Goal: Task Accomplishment & Management: Manage account settings

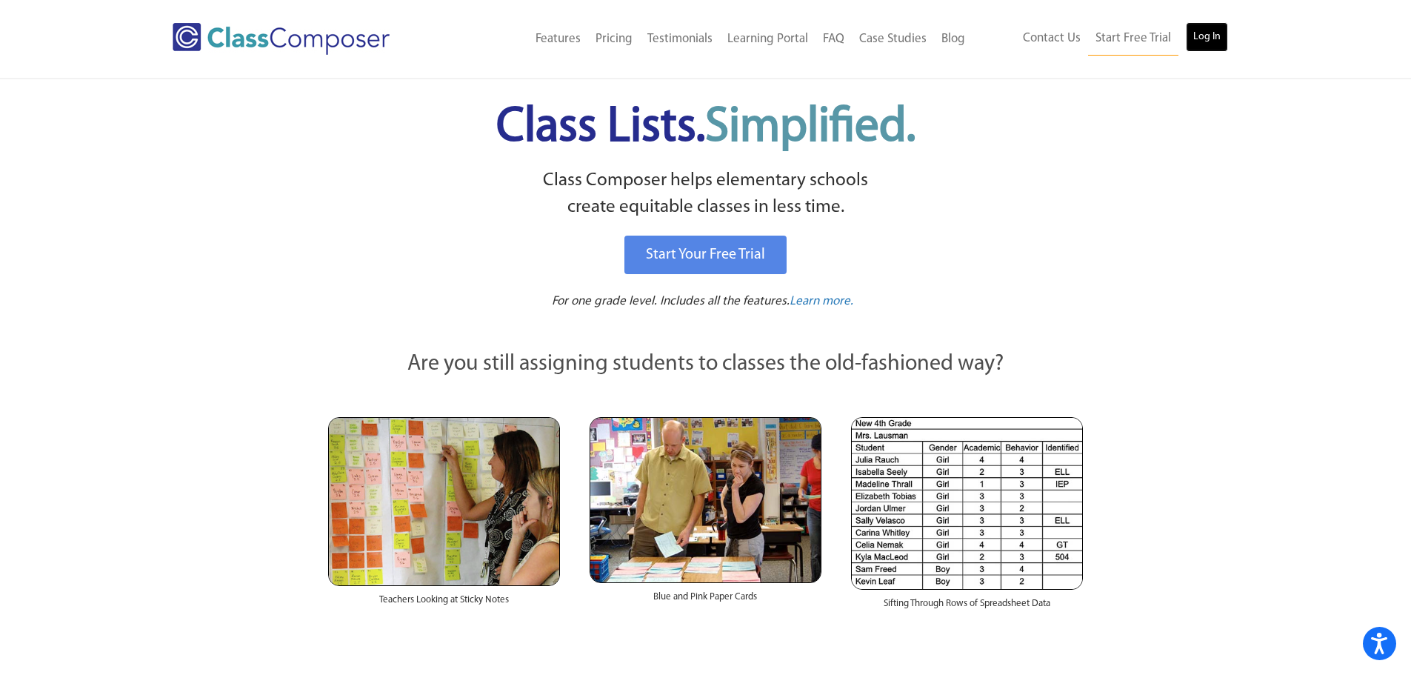
click at [1211, 33] on link "Log In" at bounding box center [1207, 37] width 42 height 30
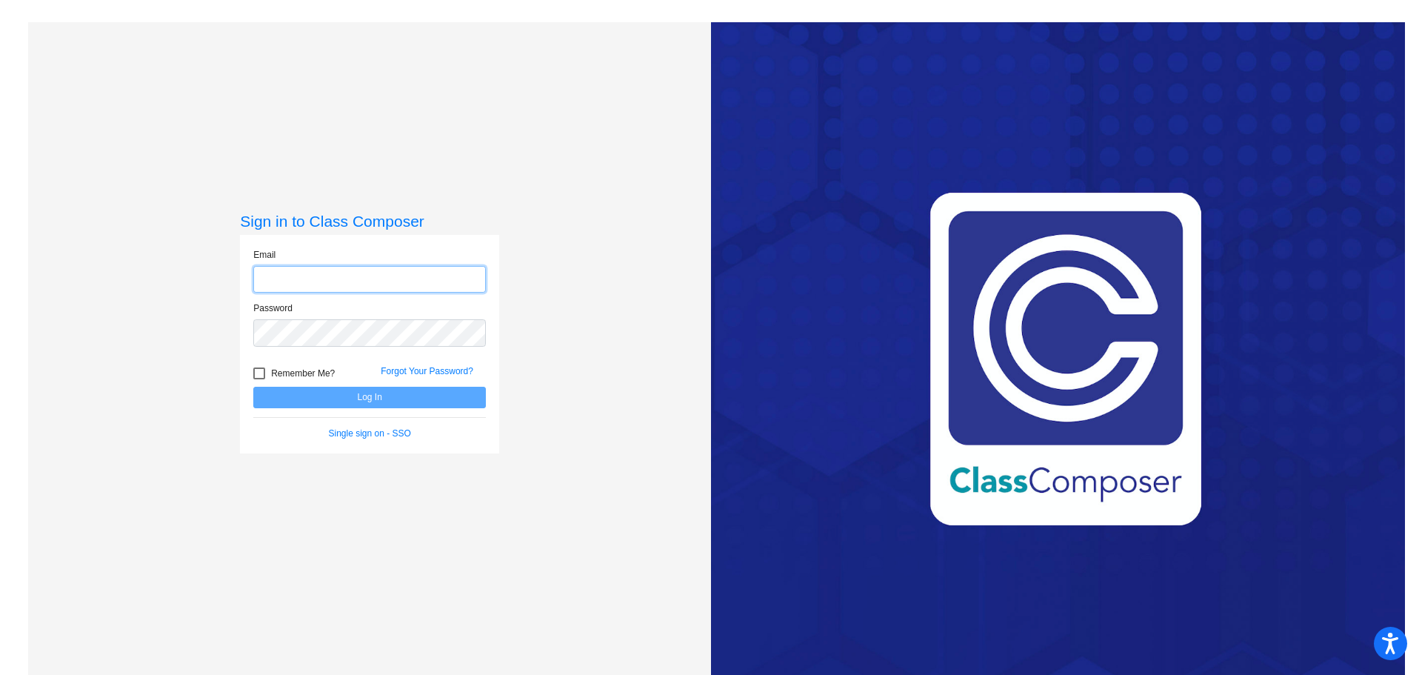
type input "[EMAIL_ADDRESS][DOMAIN_NAME]"
click at [260, 376] on div at bounding box center [259, 373] width 12 height 12
click at [259, 379] on input "Remember Me?" at bounding box center [259, 379] width 1 height 1
checkbox input "true"
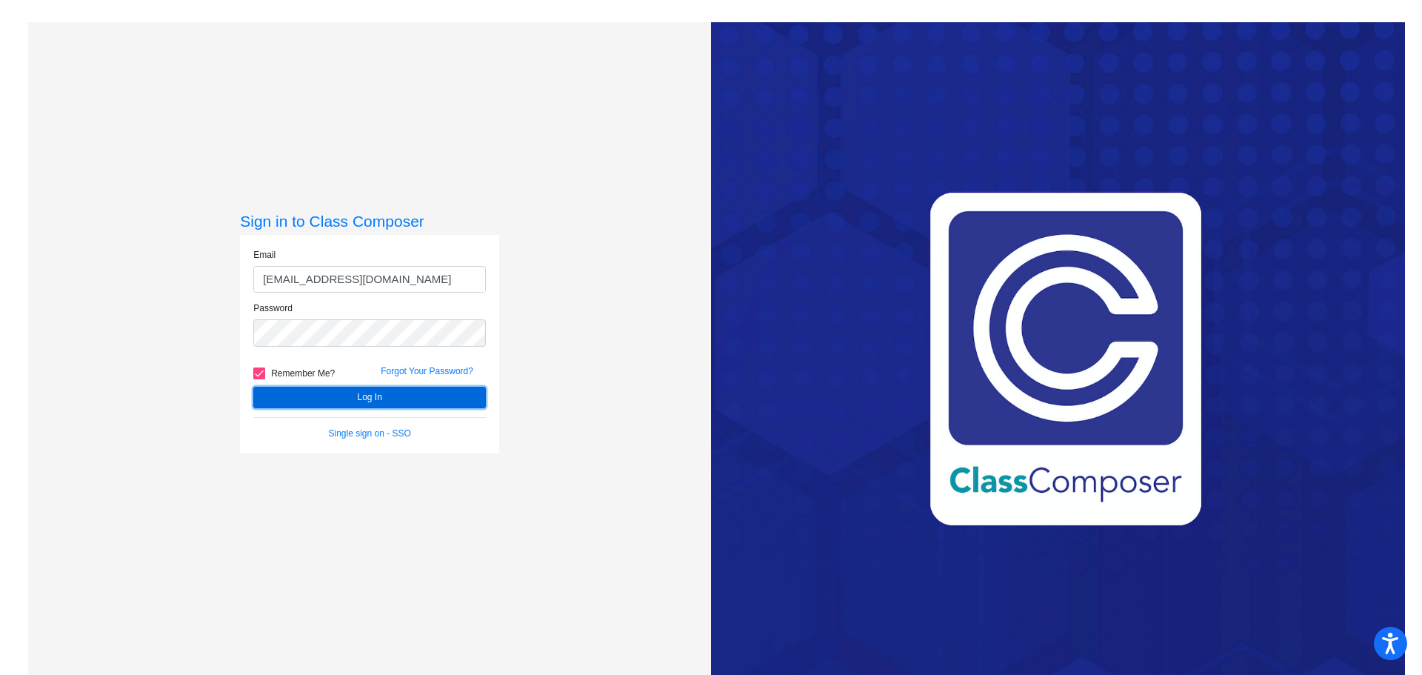
click at [297, 390] on button "Log In" at bounding box center [369, 397] width 233 height 21
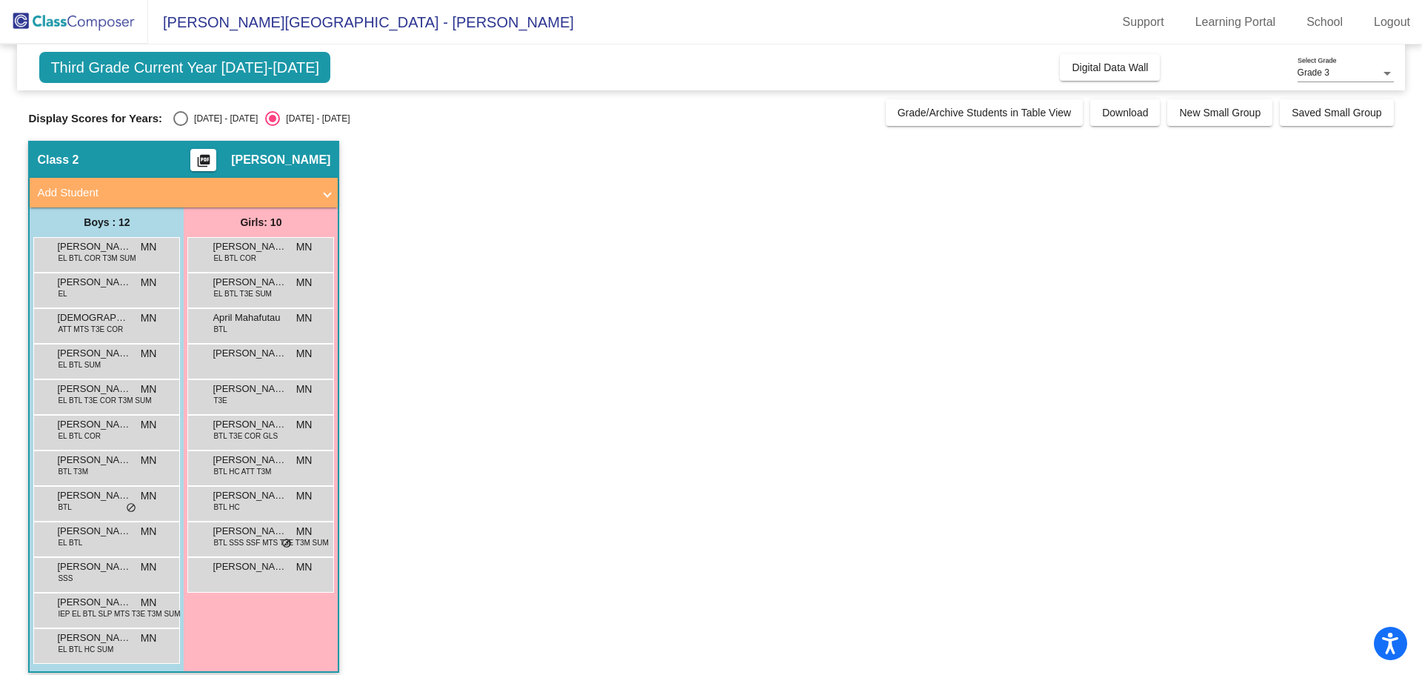
click at [181, 116] on div "Select an option" at bounding box center [180, 118] width 15 height 15
click at [181, 126] on input "[DATE] - [DATE]" at bounding box center [180, 126] width 1 height 1
radio input "true"
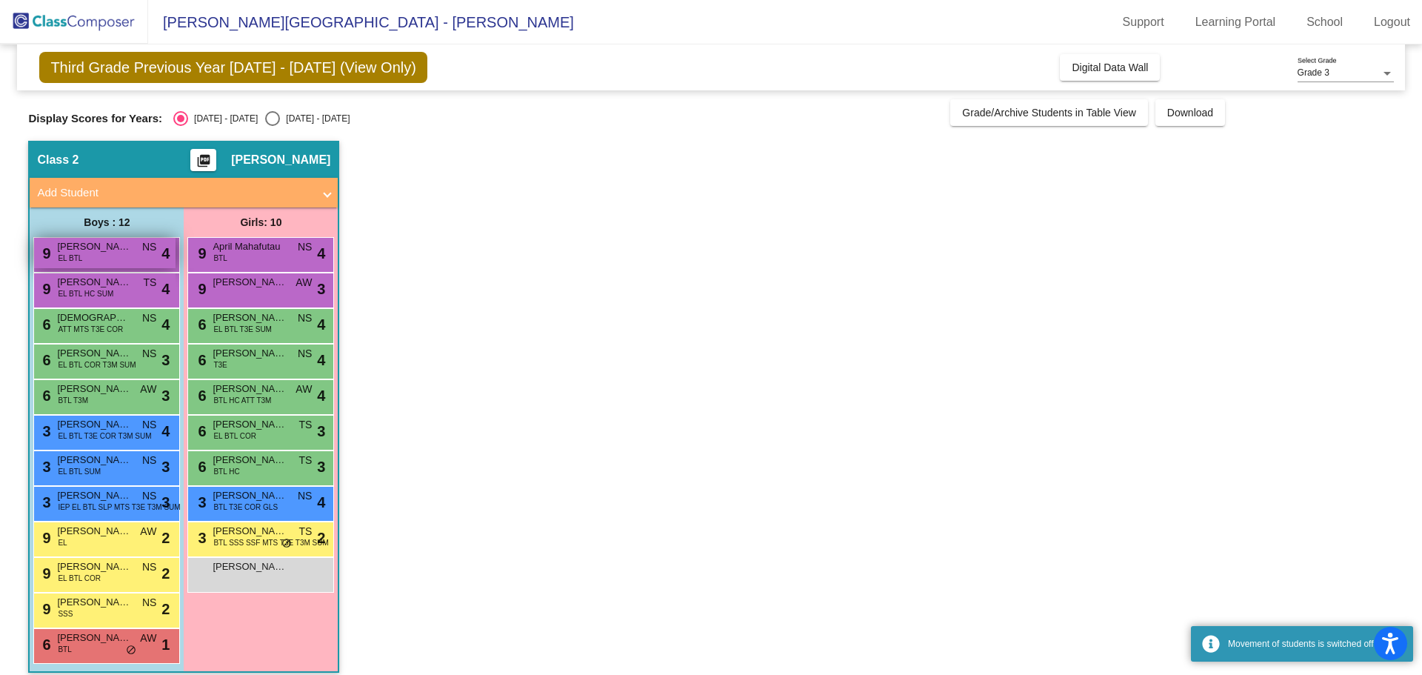
click at [119, 256] on div "9 [PERSON_NAME] EL BTL NS lock do_not_disturb_alt 4" at bounding box center [104, 253] width 141 height 30
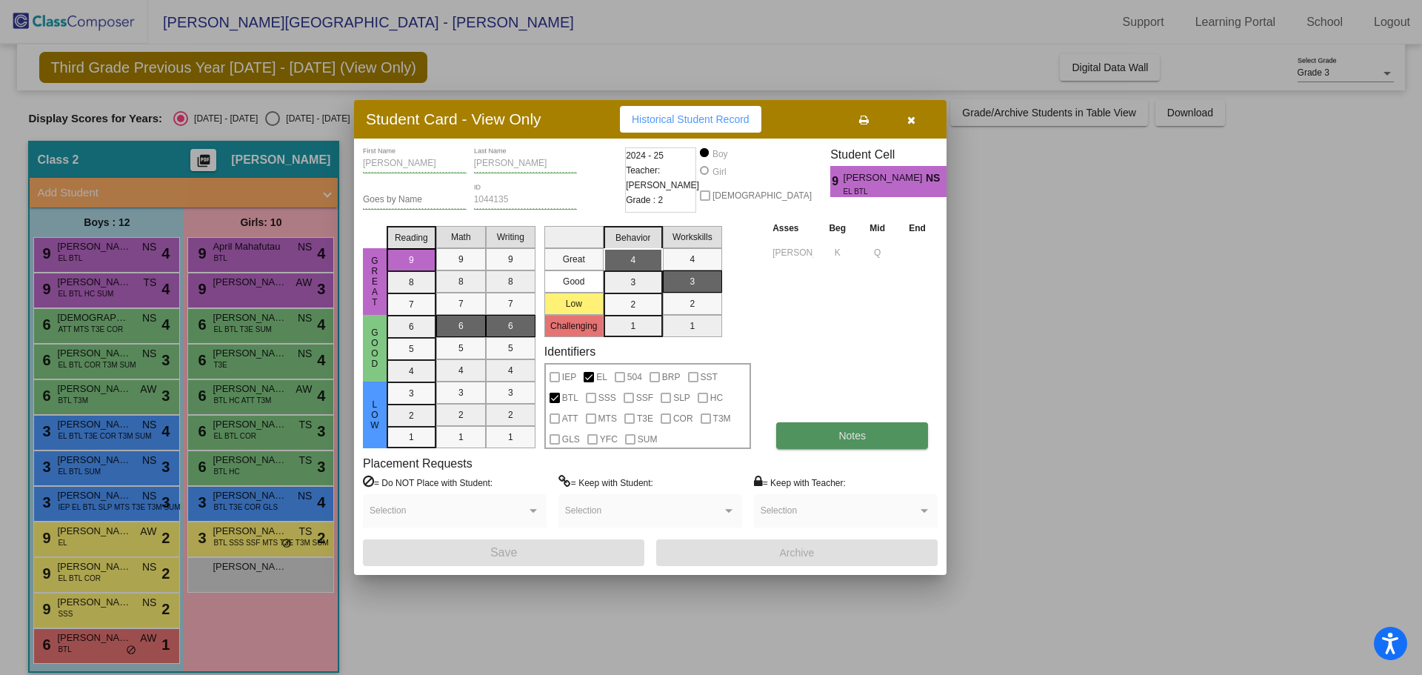
click at [867, 442] on button "Notes" at bounding box center [852, 435] width 152 height 27
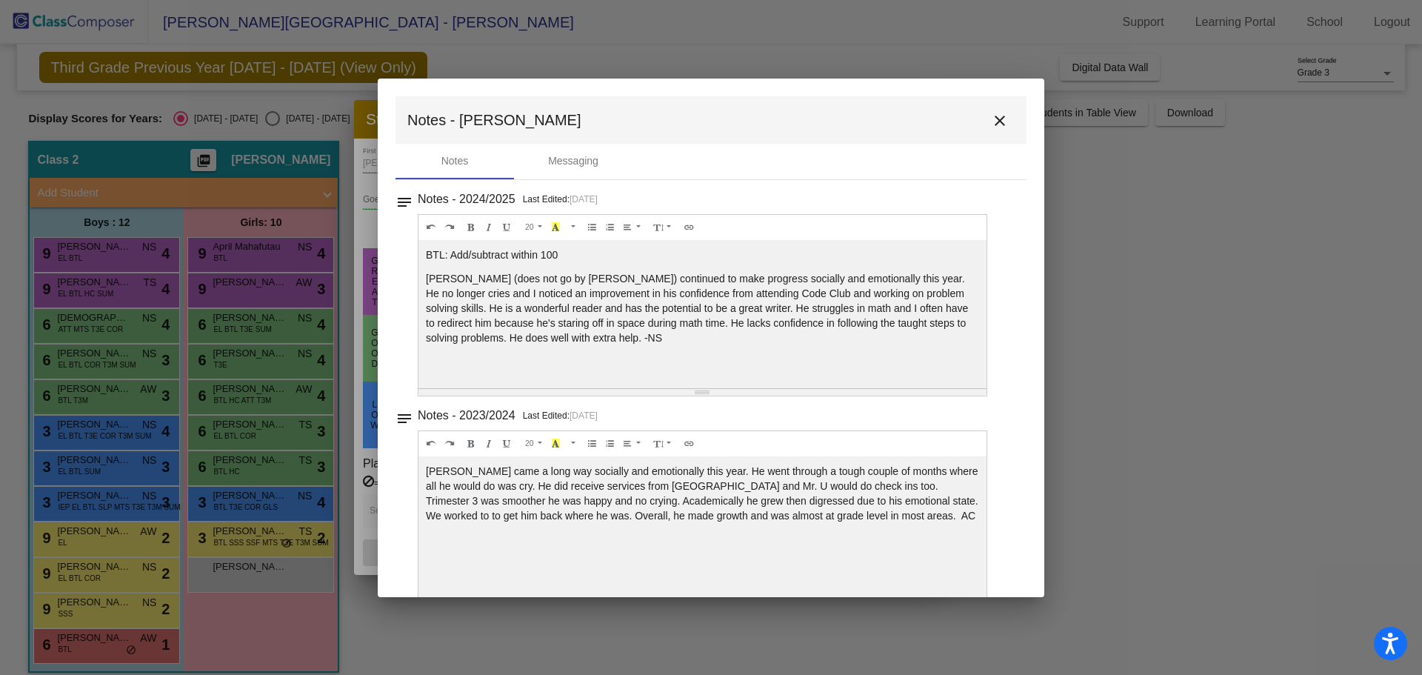
click at [996, 119] on mat-icon "close" at bounding box center [1000, 121] width 18 height 18
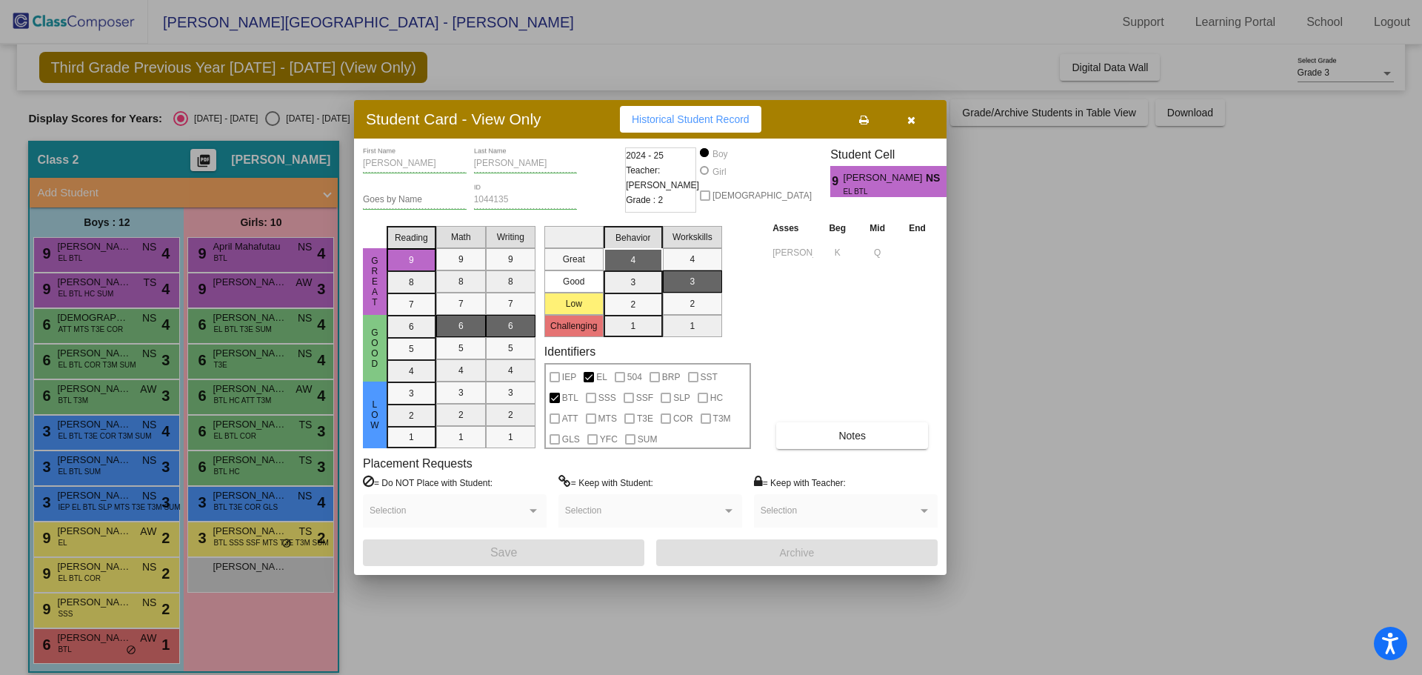
click at [58, 284] on div at bounding box center [711, 337] width 1422 height 675
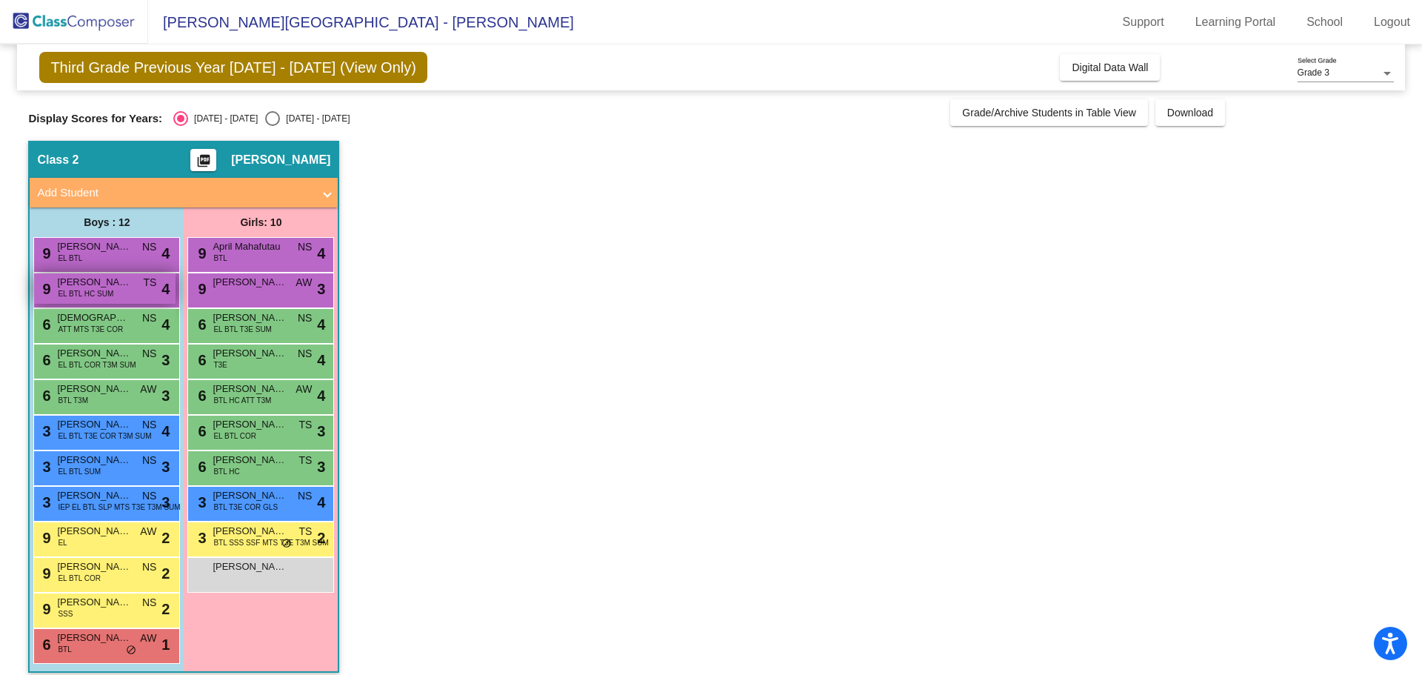
click at [70, 287] on span "Raul Sepulveda Farias" at bounding box center [94, 282] width 74 height 15
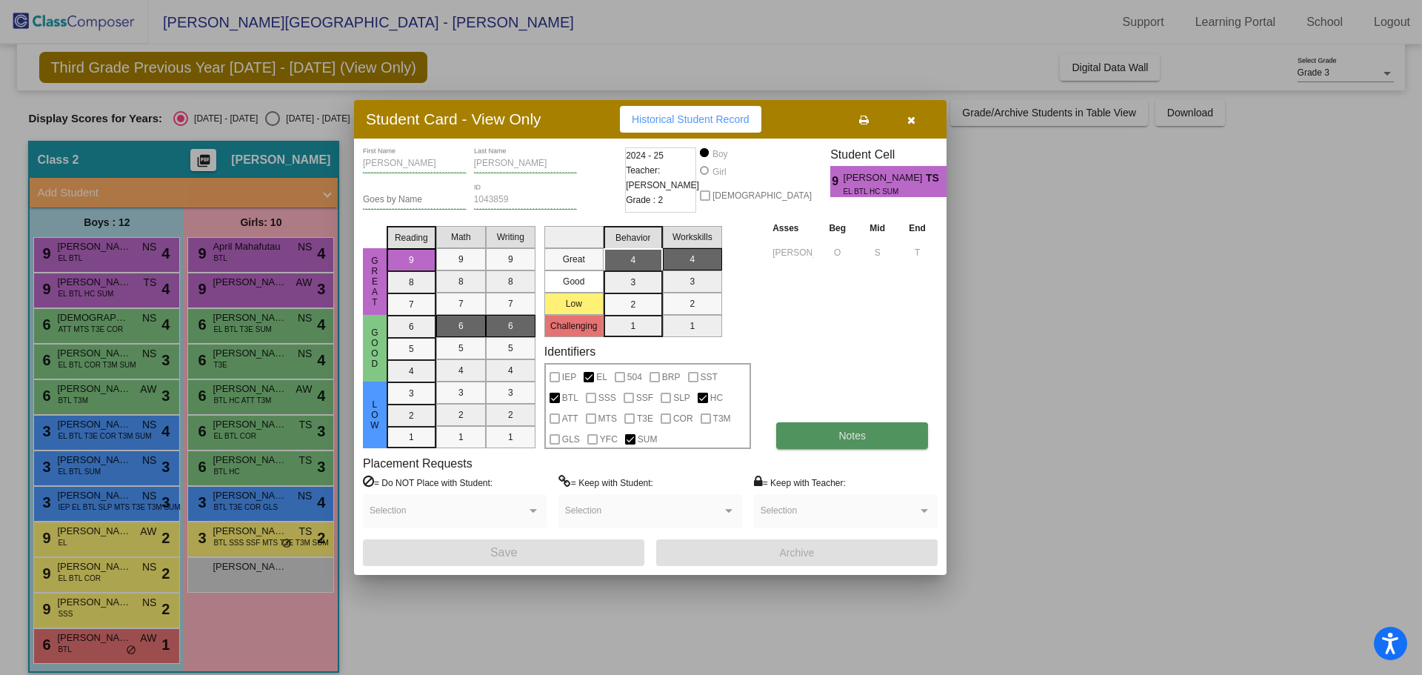
click at [852, 436] on span "Notes" at bounding box center [852, 436] width 27 height 12
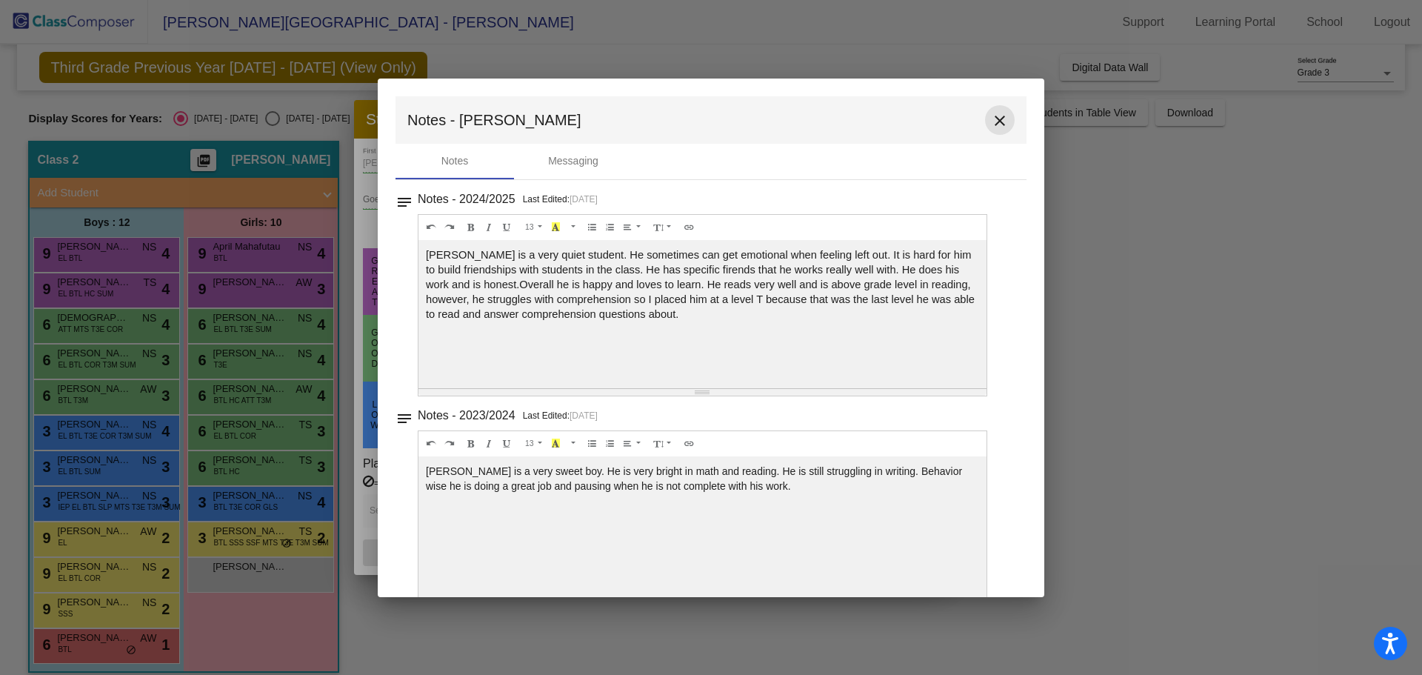
click at [991, 117] on mat-icon "close" at bounding box center [1000, 121] width 18 height 18
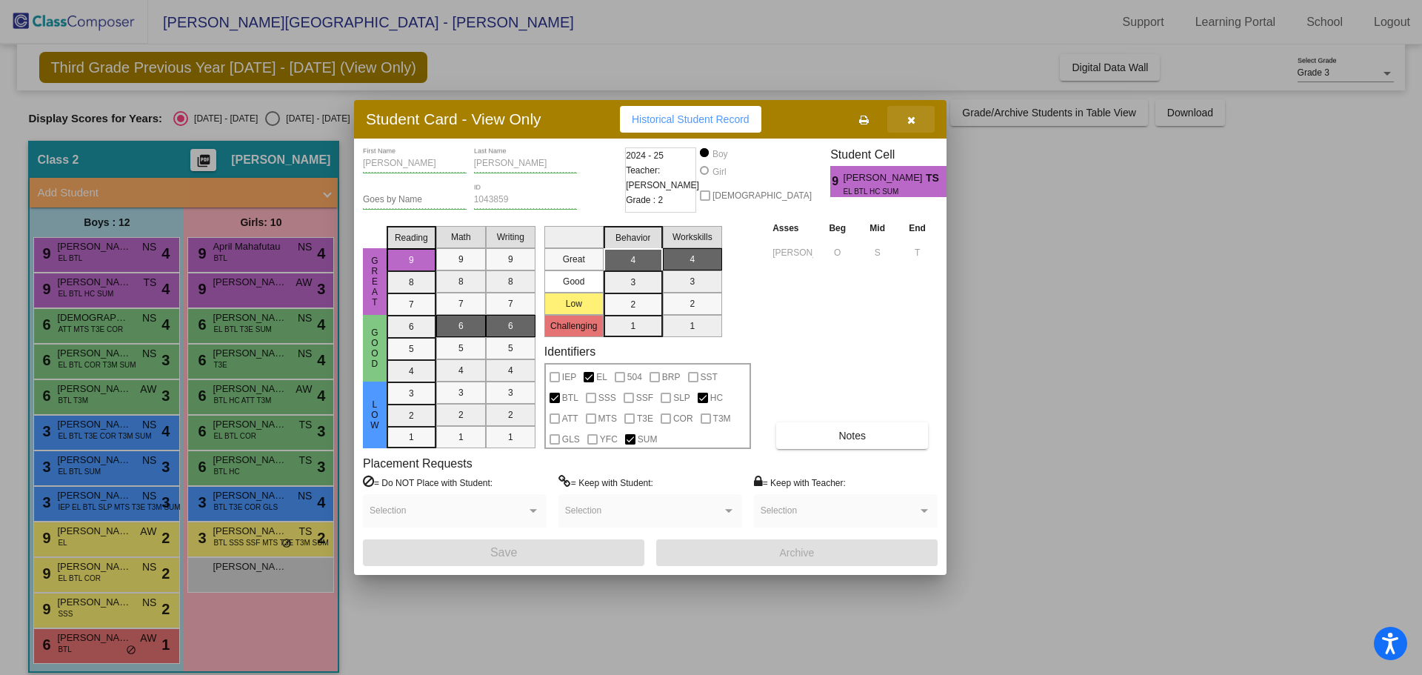
click at [908, 116] on icon "button" at bounding box center [911, 120] width 8 height 10
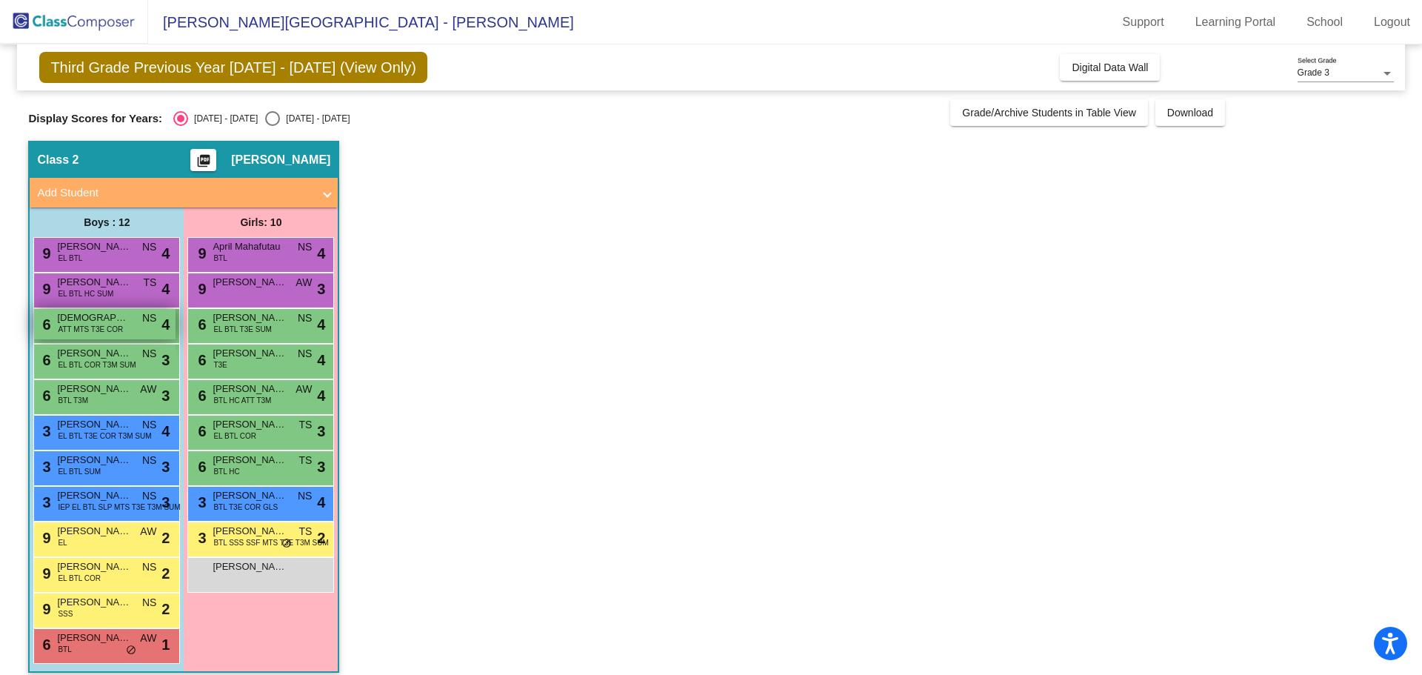
click at [89, 328] on span "ATT MTS T3E COR" at bounding box center [90, 329] width 65 height 11
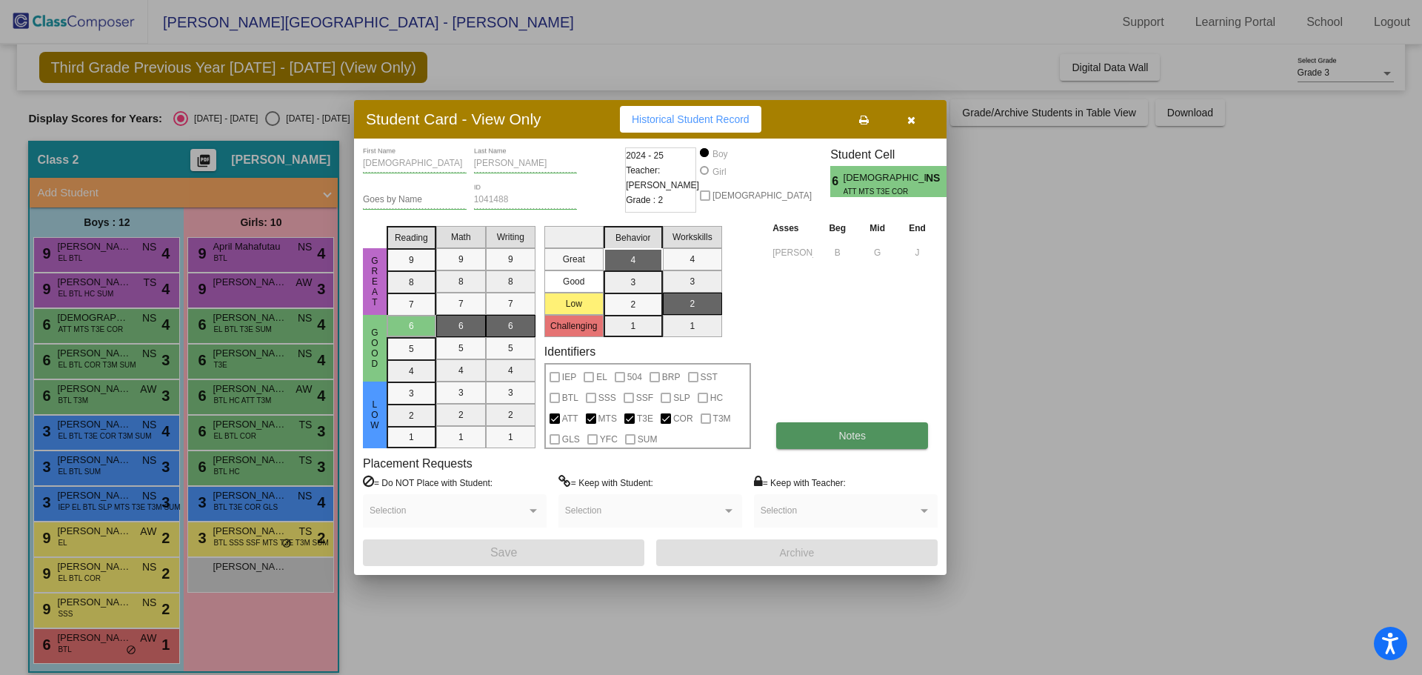
click at [858, 436] on span "Notes" at bounding box center [852, 436] width 27 height 12
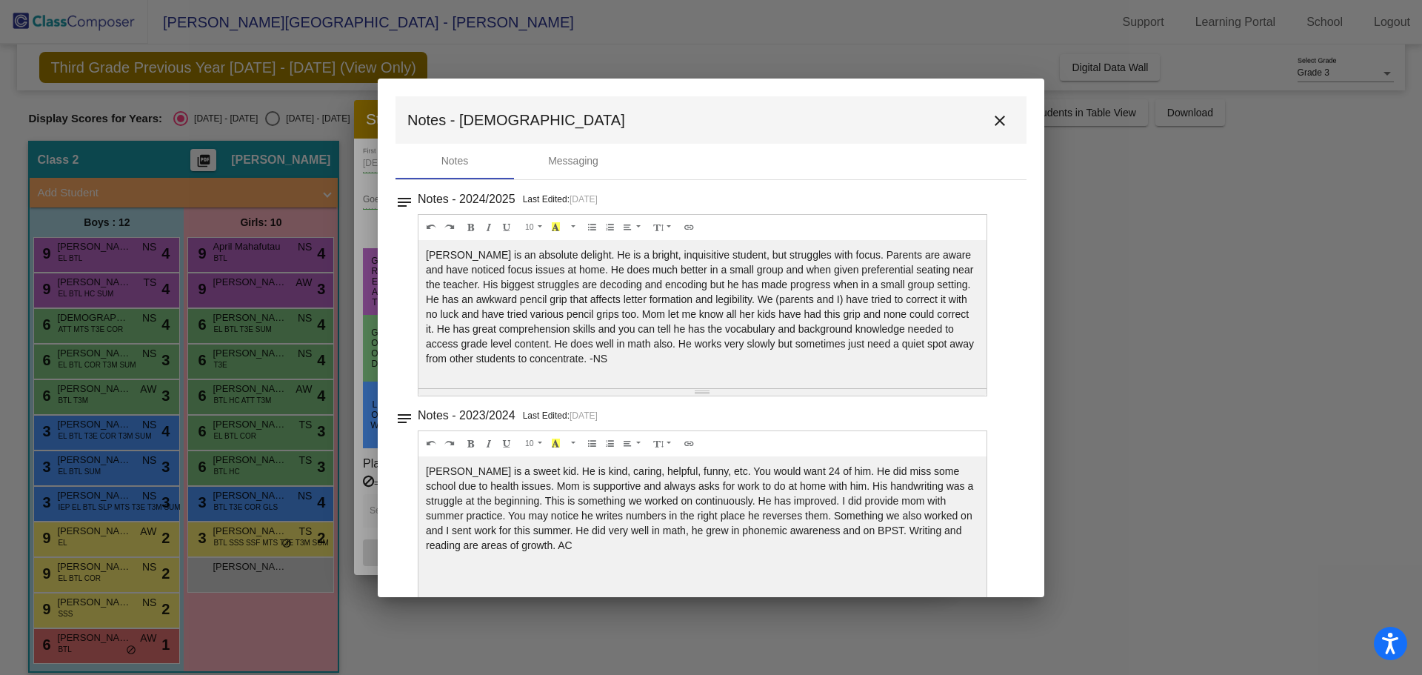
click at [992, 124] on mat-icon "close" at bounding box center [1000, 121] width 18 height 18
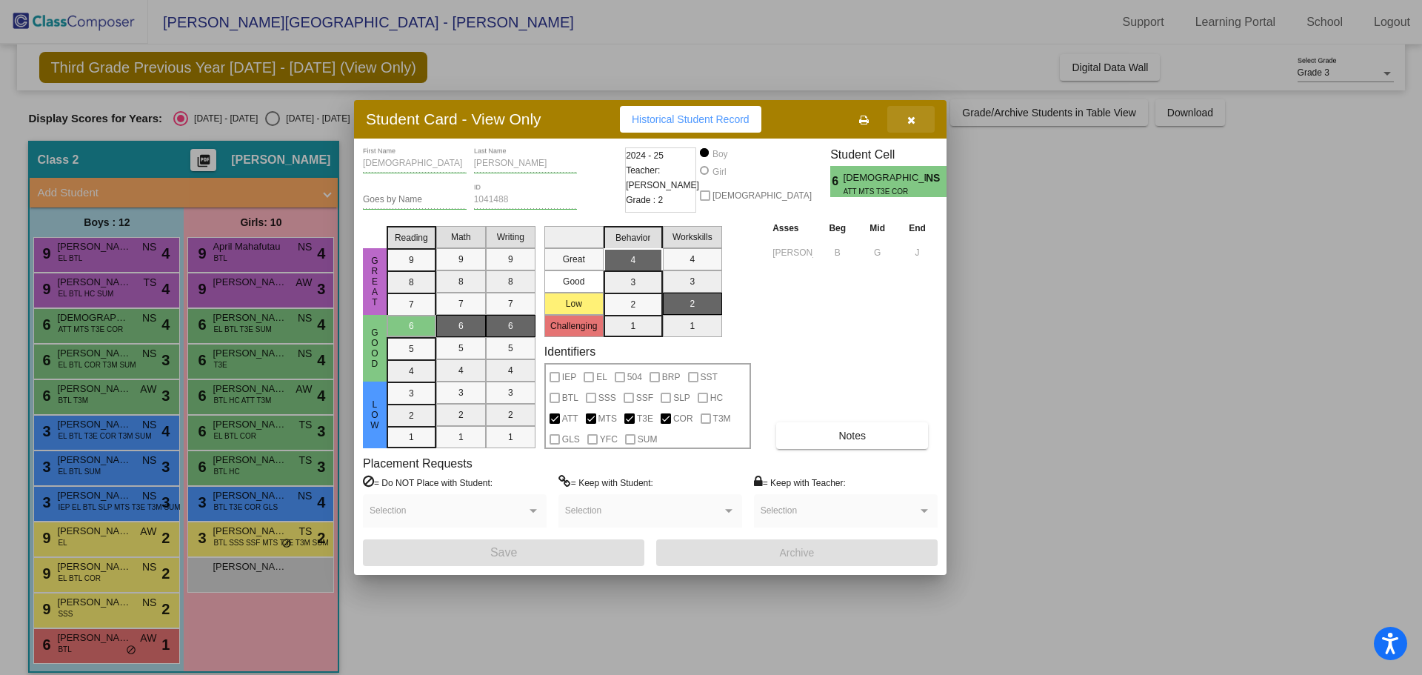
click at [909, 121] on icon "button" at bounding box center [911, 120] width 8 height 10
